Goal: Navigation & Orientation: Find specific page/section

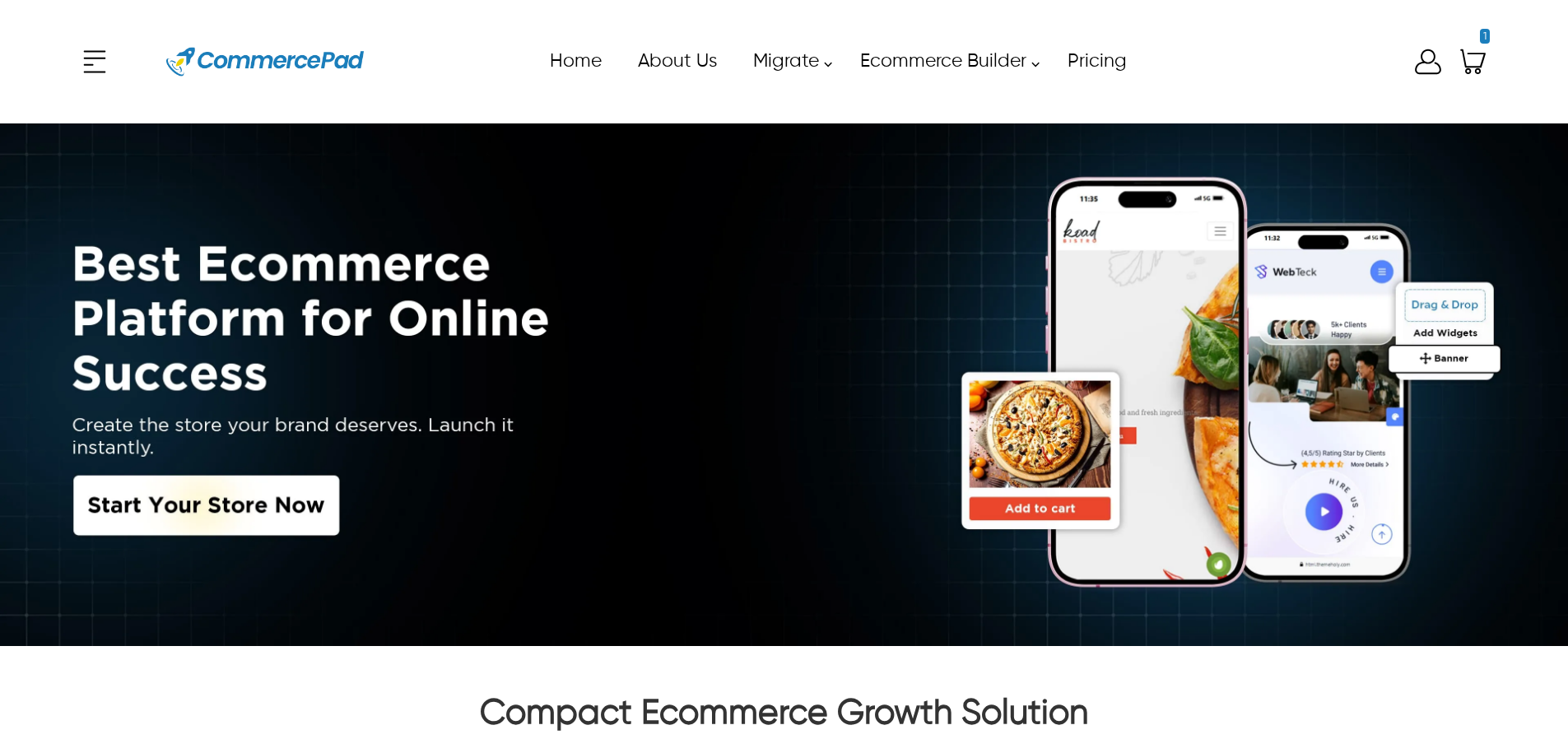
click at [1413, 60] on icon "Enter to Open SignUp and Register OverLay" at bounding box center [1428, 61] width 33 height 33
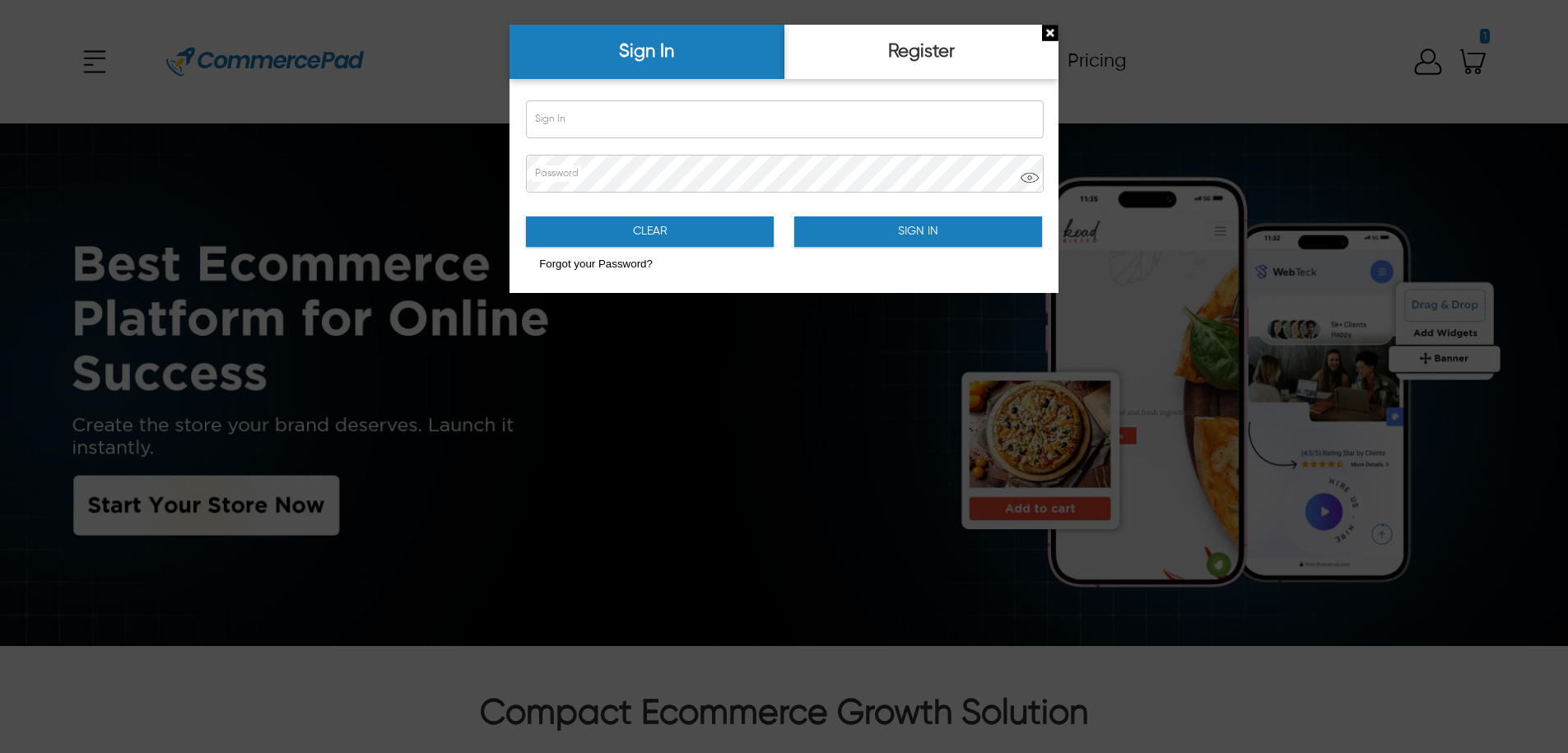
click at [1435, 67] on div at bounding box center [784, 376] width 1568 height 753
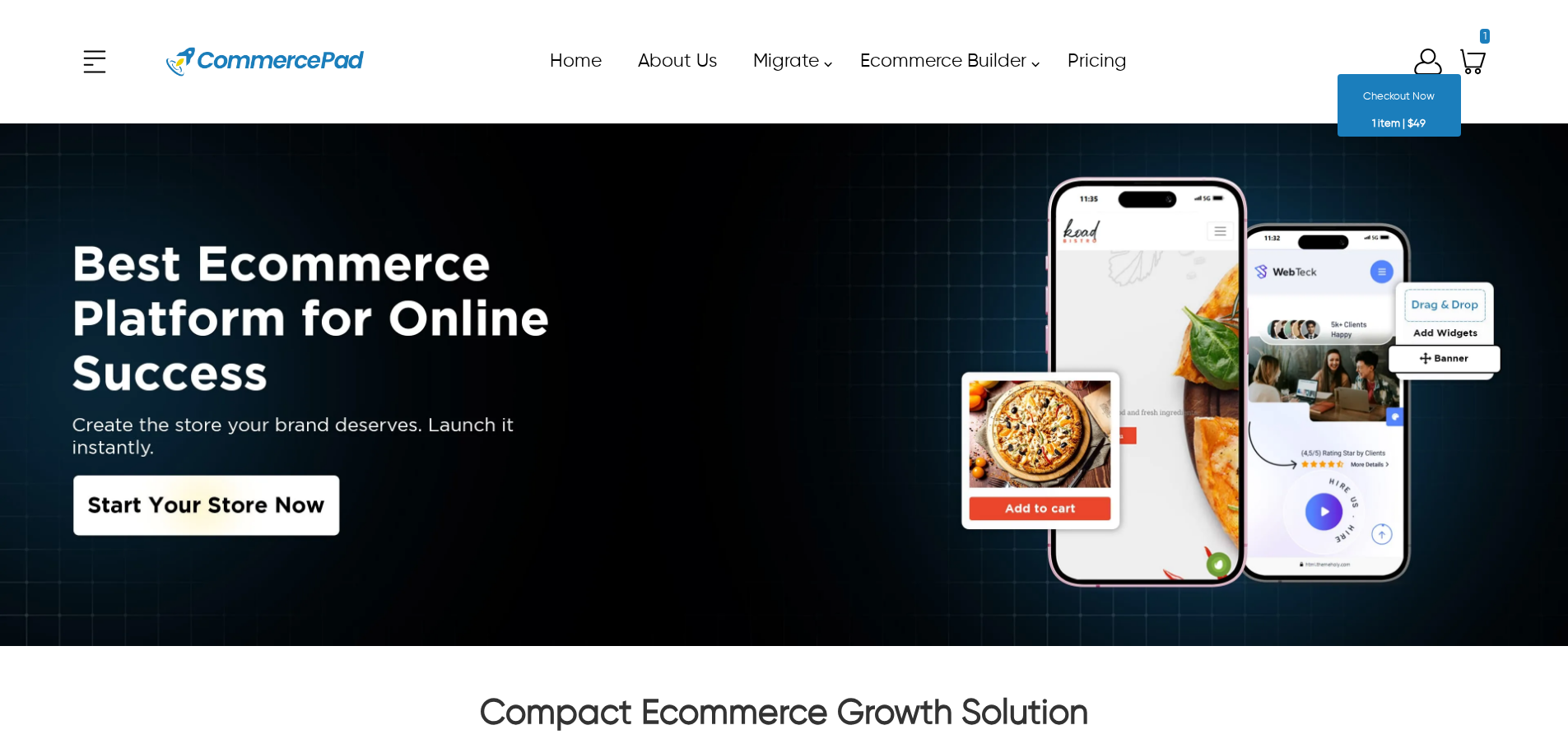
click at [1457, 58] on icon "Shopping Cart" at bounding box center [1473, 61] width 33 height 33
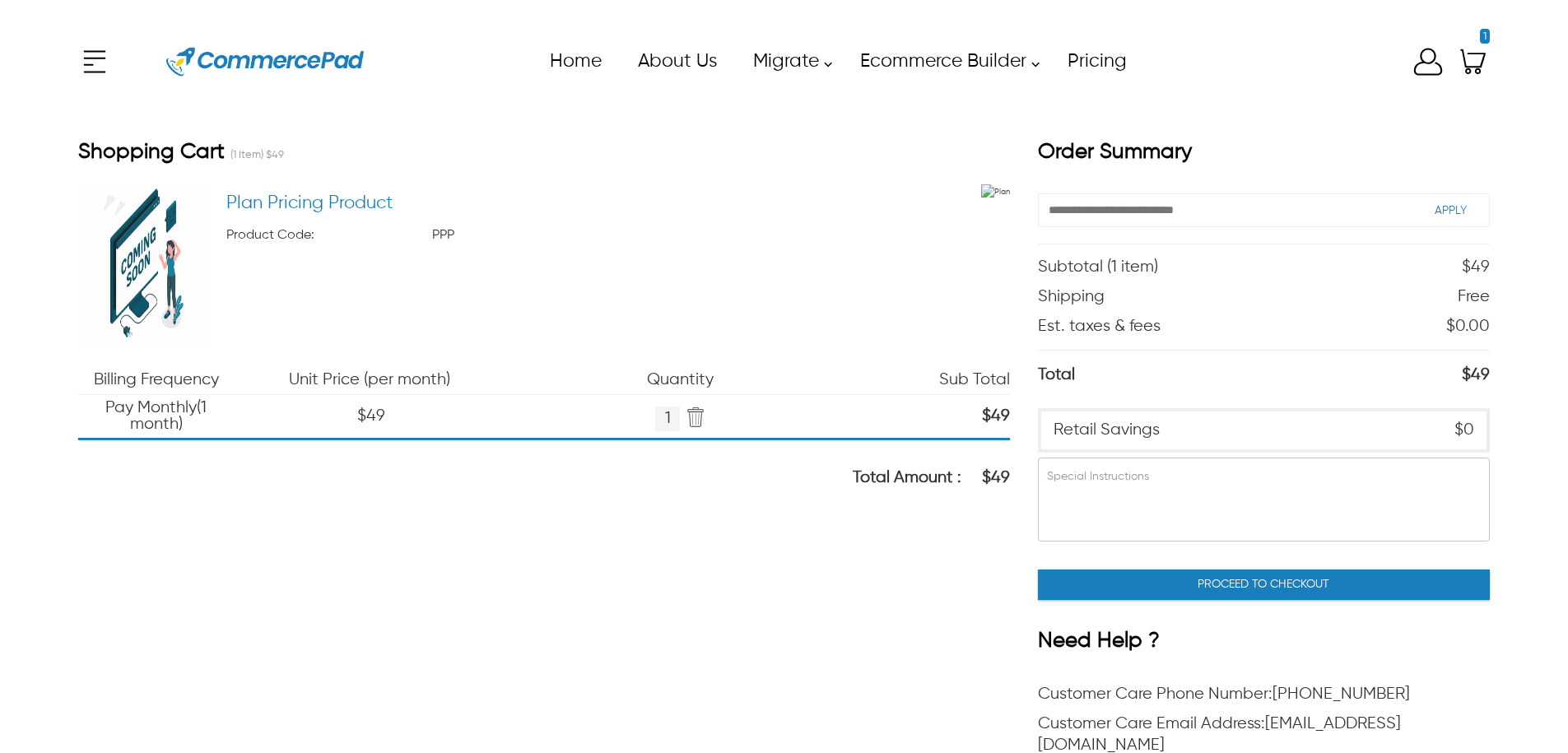
click at [1421, 53] on icon "Enter to Open SignUp and Register OverLay" at bounding box center [1428, 61] width 33 height 33
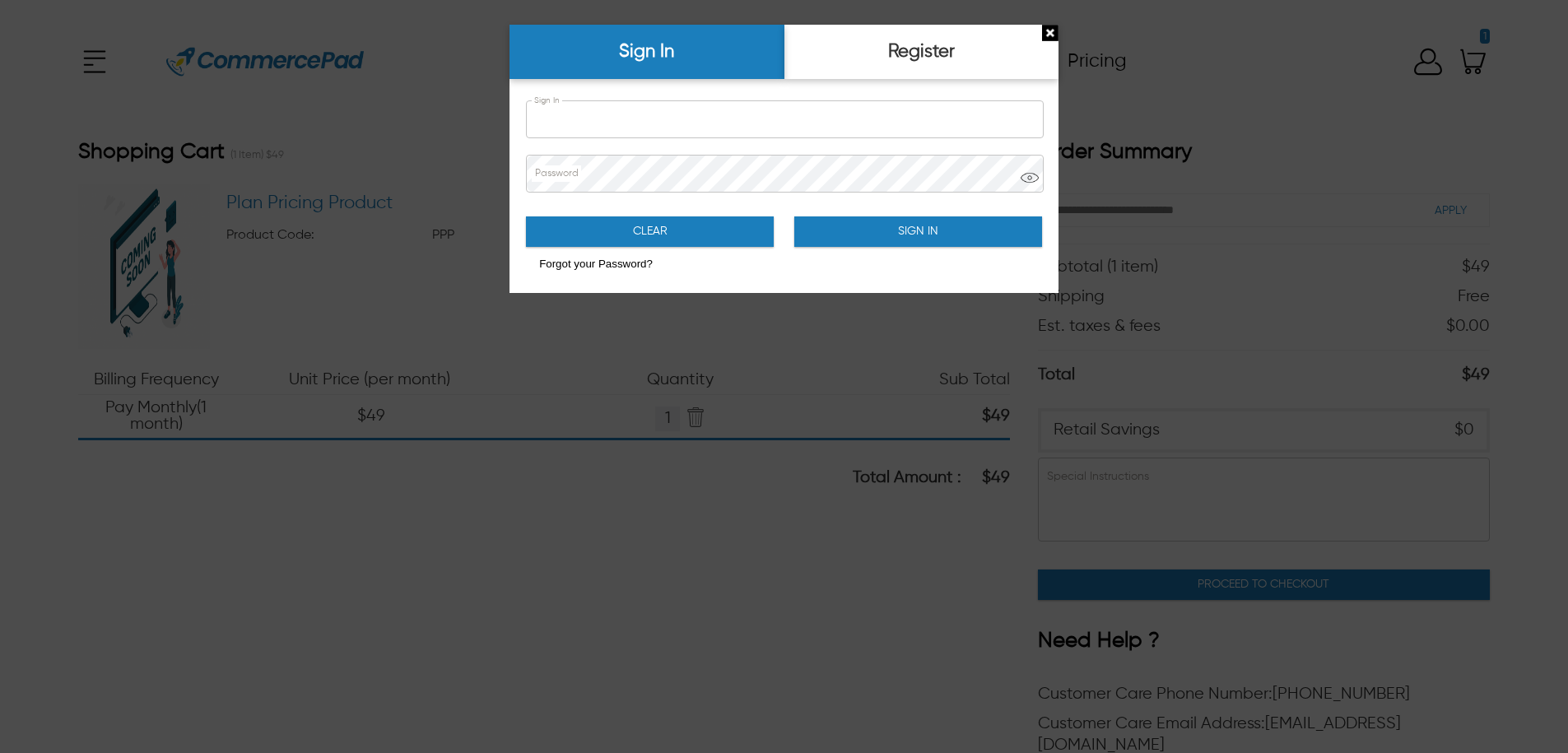
type input "**********"
click at [893, 246] on button "Sign In" at bounding box center [918, 231] width 248 height 30
click at [896, 237] on button "Sign In" at bounding box center [918, 231] width 248 height 30
click at [899, 228] on button "Sign In" at bounding box center [918, 231] width 248 height 30
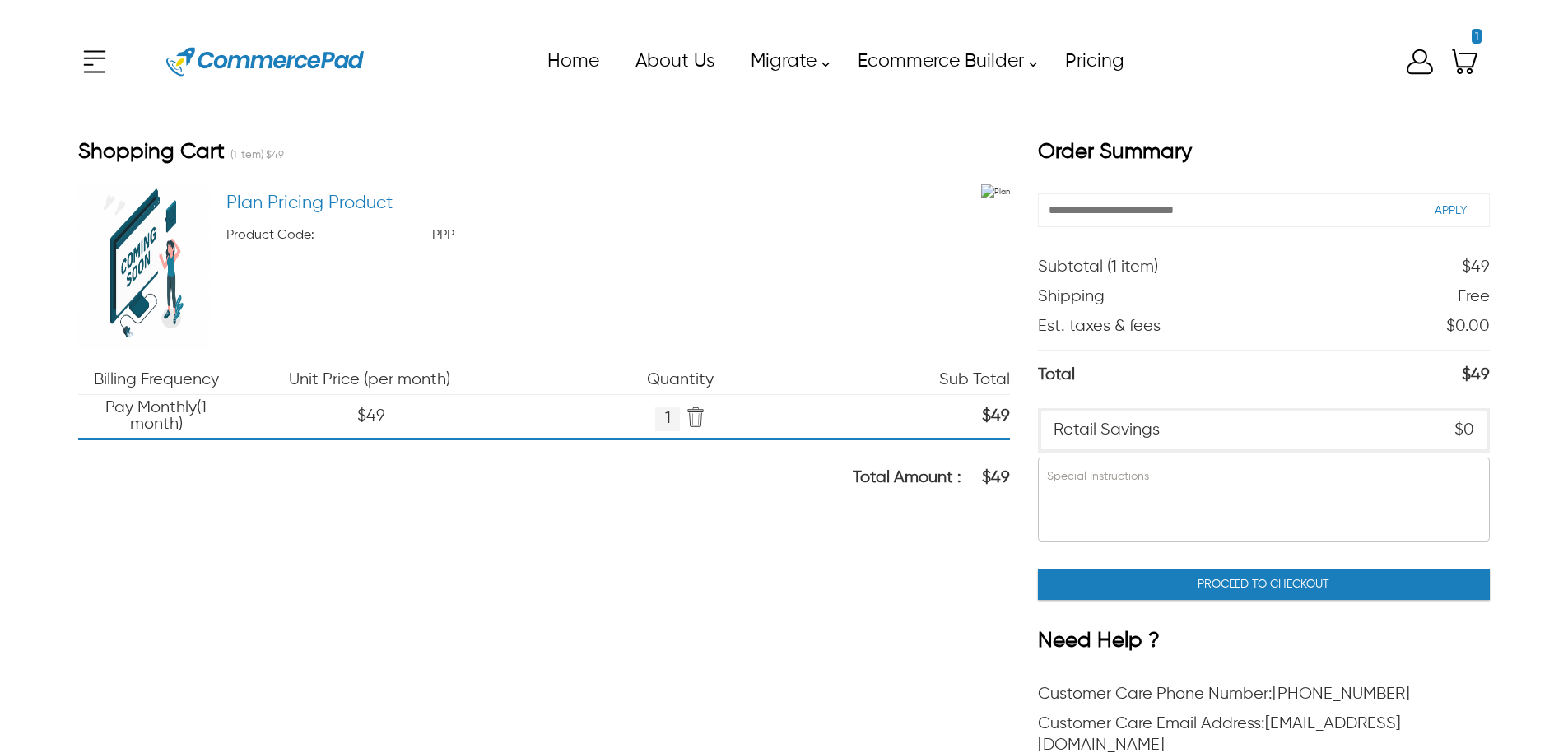
click at [1415, 75] on div "x Upgrade eCommerce Builder Partners Pricing About us Contact us Follow us Home…" at bounding box center [784, 62] width 1412 height 74
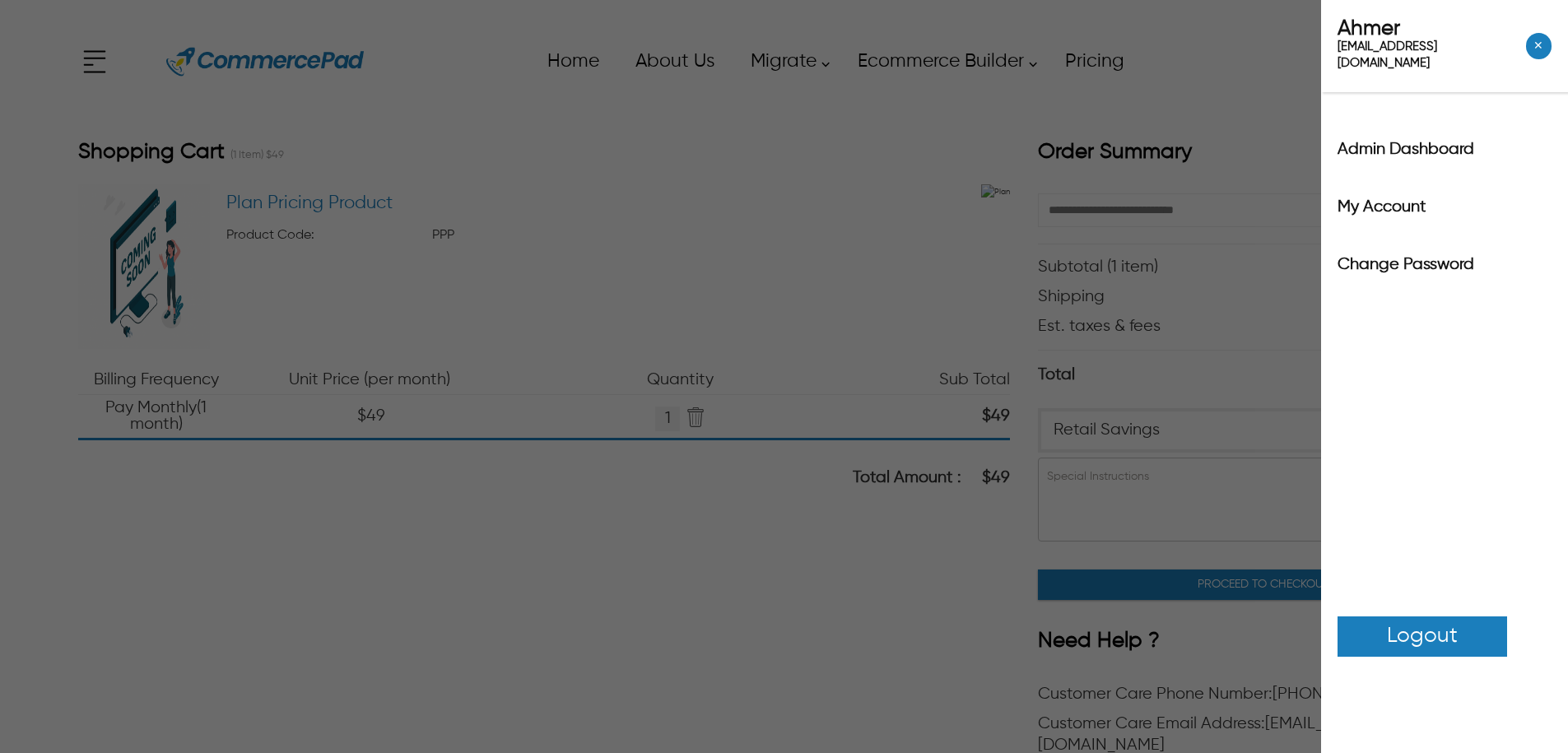
click at [1410, 142] on label "Admin Dashboard" at bounding box center [1444, 150] width 214 height 16
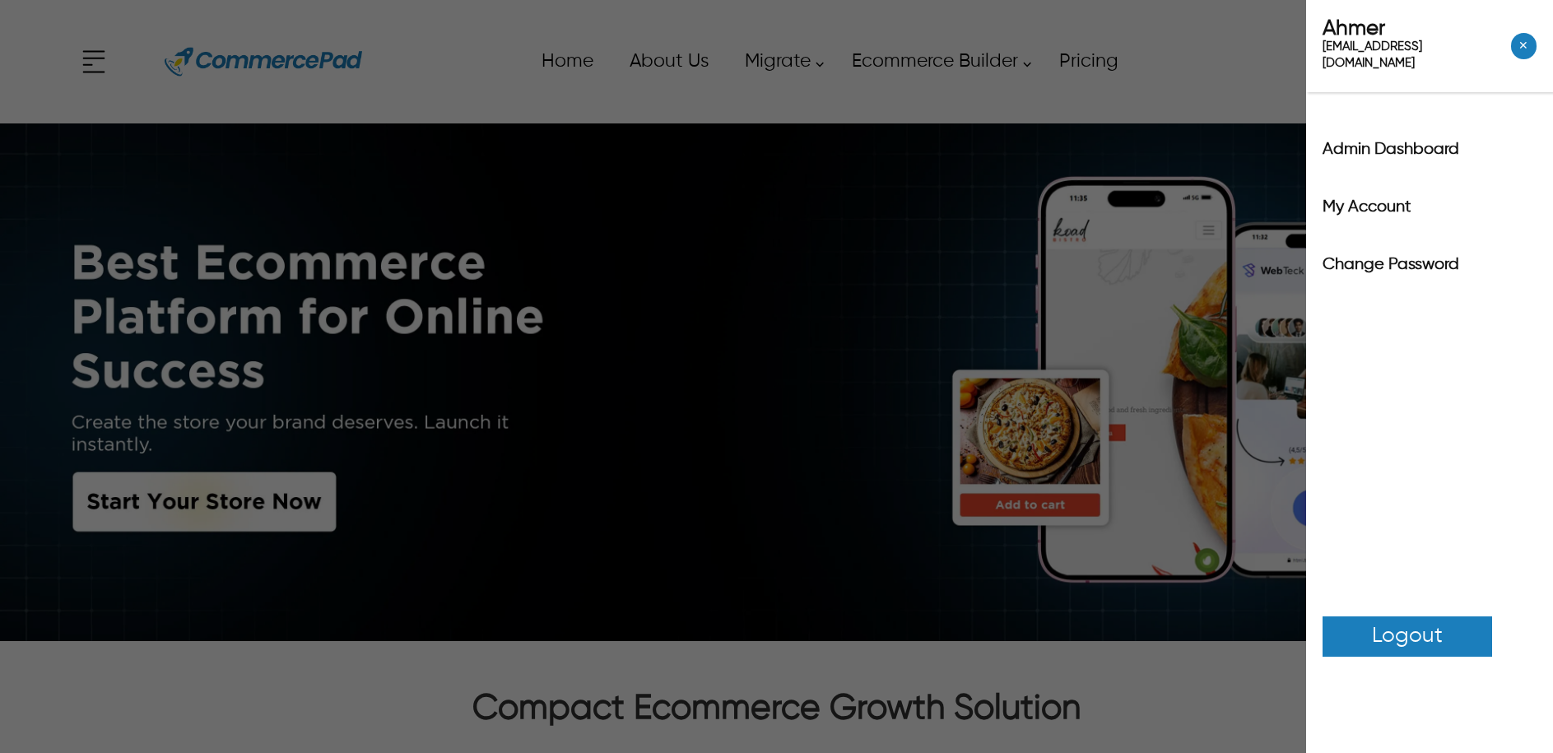
click at [1412, 72] on icon at bounding box center [1405, 61] width 33 height 33
click at [1408, 142] on label "Admin Dashboard" at bounding box center [1430, 150] width 214 height 16
